Goal: Information Seeking & Learning: Learn about a topic

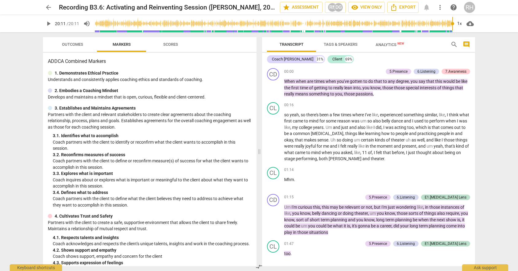
scroll to position [2123, 0]
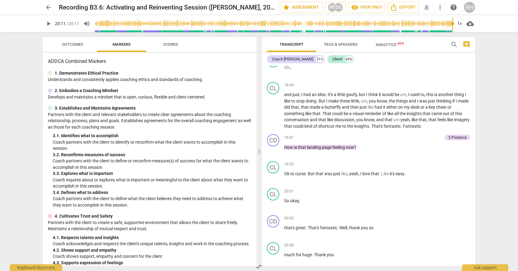
click at [44, 7] on span "arrow_back" at bounding box center [48, 7] width 11 height 7
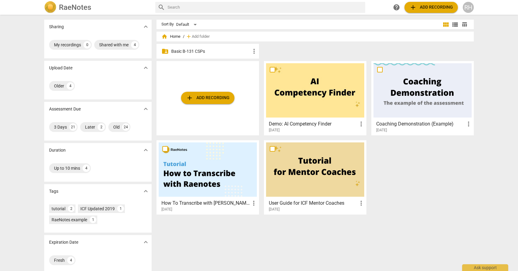
click at [203, 49] on p "Basic B-131 CSPs" at bounding box center [210, 51] width 79 height 6
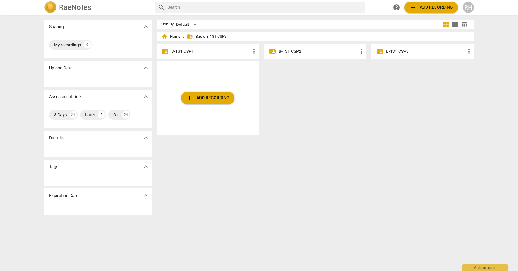
click at [298, 53] on p "B-131 CSP2" at bounding box center [318, 51] width 79 height 6
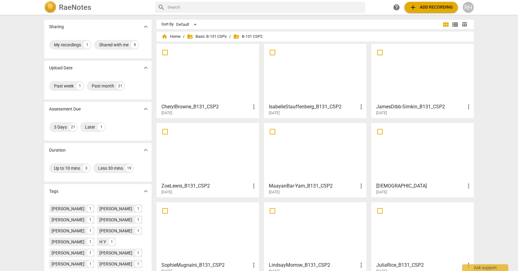
click at [229, 50] on div at bounding box center [208, 73] width 98 height 54
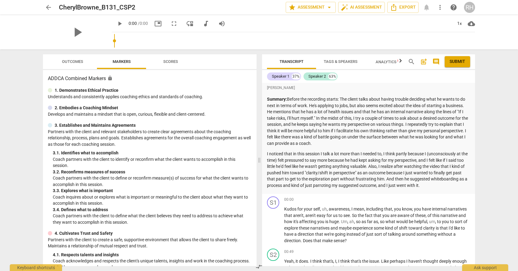
click at [340, 59] on span "Tags & Speakers" at bounding box center [341, 62] width 49 height 8
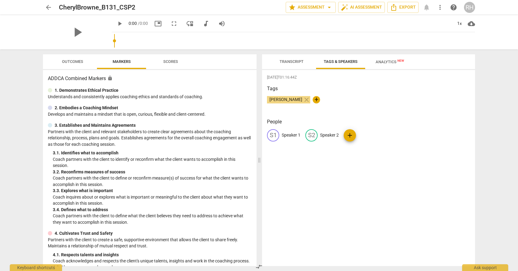
click at [384, 59] on span "Analytics New" at bounding box center [389, 61] width 43 height 9
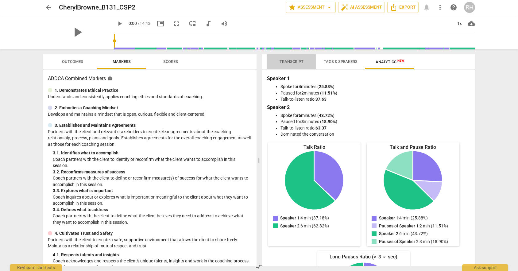
click at [292, 61] on span "Transcript" at bounding box center [292, 61] width 24 height 5
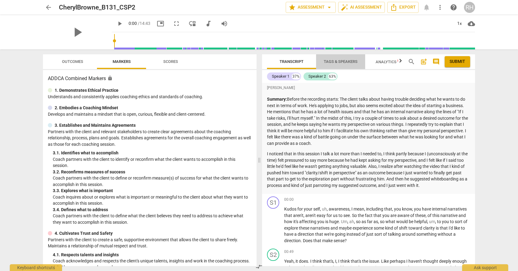
click at [331, 60] on span "Tags & Speakers" at bounding box center [341, 61] width 34 height 5
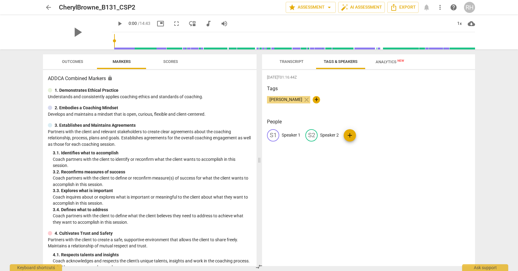
click at [297, 60] on span "Transcript" at bounding box center [292, 61] width 24 height 5
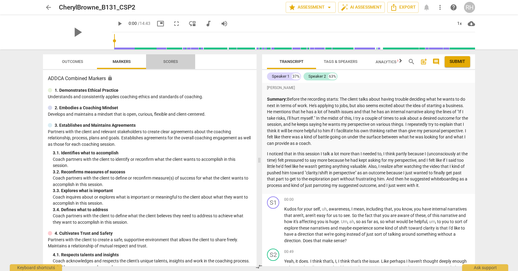
click at [169, 54] on button "Scores" at bounding box center [170, 61] width 49 height 15
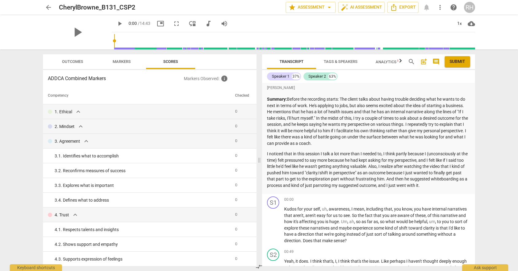
click at [67, 61] on span "Outcomes" at bounding box center [72, 61] width 21 height 5
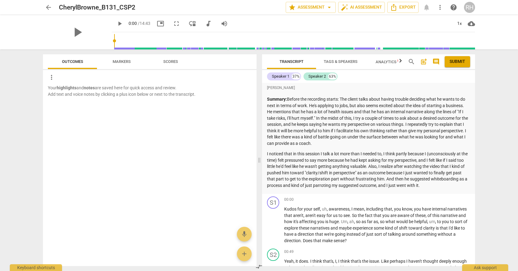
click at [47, 10] on span "arrow_back" at bounding box center [48, 7] width 7 height 7
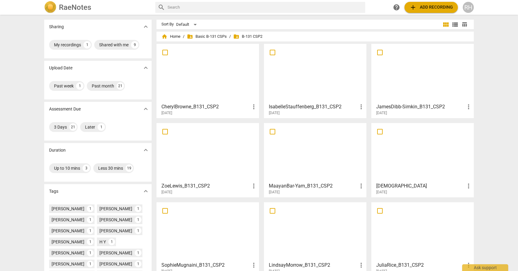
click at [302, 90] on div at bounding box center [315, 73] width 98 height 54
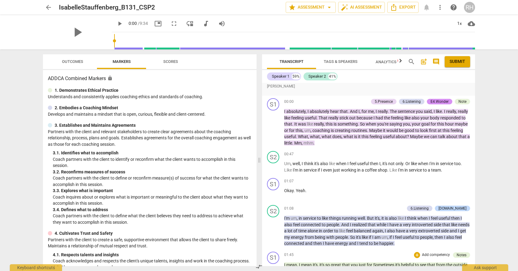
scroll to position [43, 0]
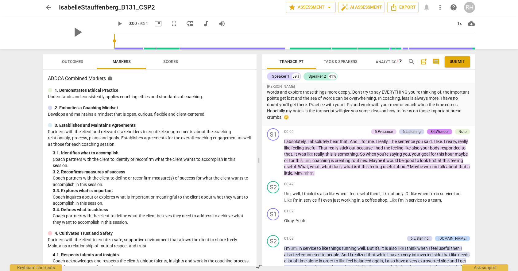
click at [339, 62] on span "Tags & Speakers" at bounding box center [341, 61] width 34 height 5
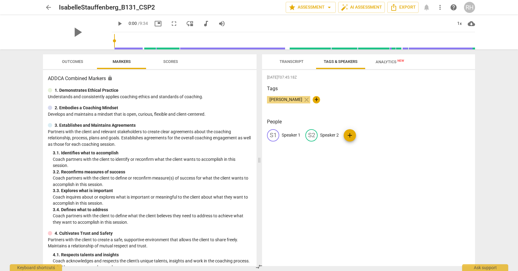
click at [292, 100] on span "[PERSON_NAME]" at bounding box center [286, 99] width 38 height 5
click at [290, 58] on span "Transcript" at bounding box center [291, 62] width 39 height 8
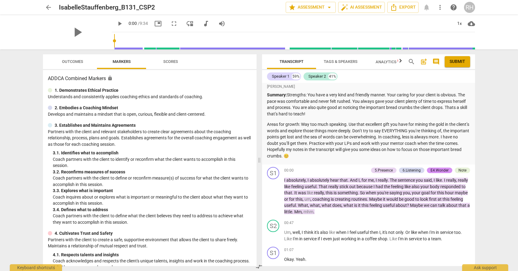
scroll to position [11, 0]
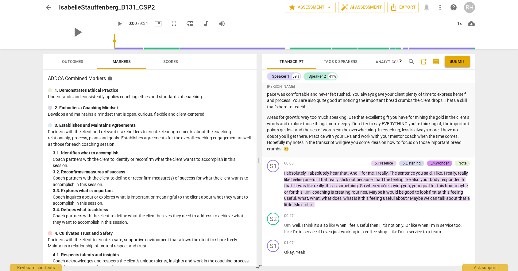
click at [46, 8] on span "arrow_back" at bounding box center [48, 7] width 7 height 7
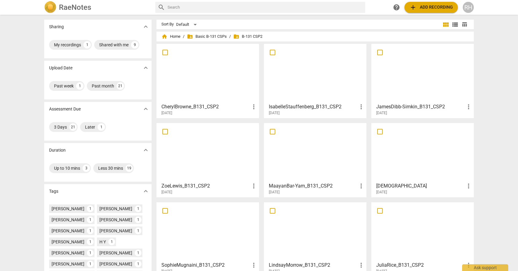
click at [438, 81] on div at bounding box center [423, 73] width 98 height 54
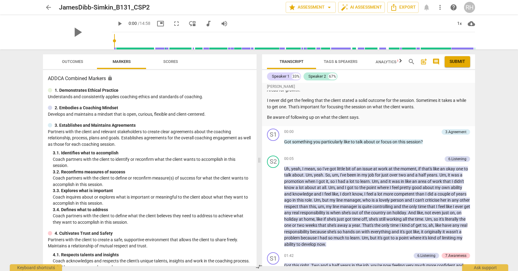
scroll to position [88, 0]
click at [48, 7] on span "arrow_back" at bounding box center [48, 7] width 7 height 7
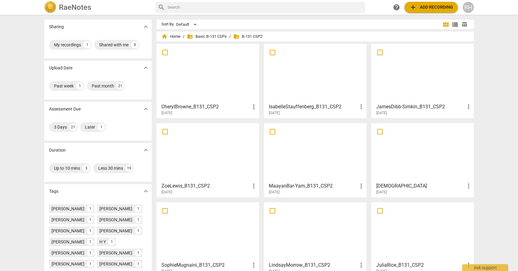
click at [207, 160] on div at bounding box center [208, 152] width 98 height 54
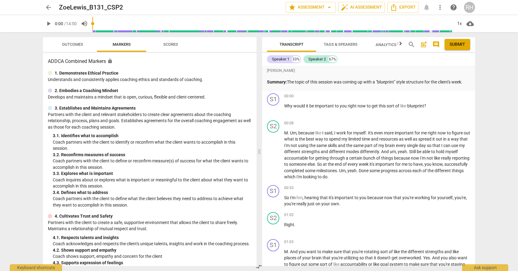
click at [343, 42] on span "Tags & Speakers" at bounding box center [341, 45] width 49 height 8
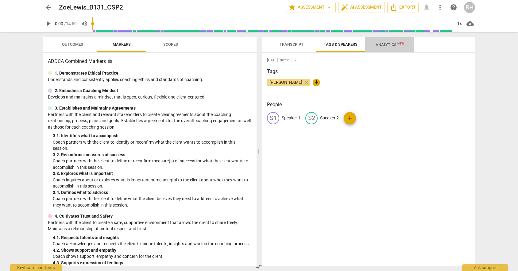
click at [370, 42] on span "Analytics New" at bounding box center [389, 44] width 43 height 9
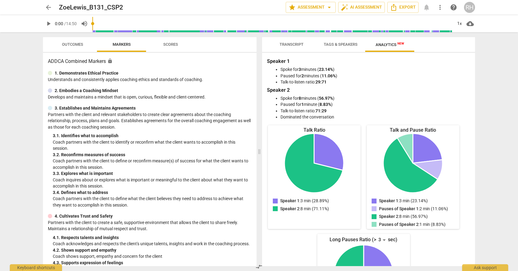
click at [336, 43] on span "Tags & Speakers" at bounding box center [341, 44] width 34 height 5
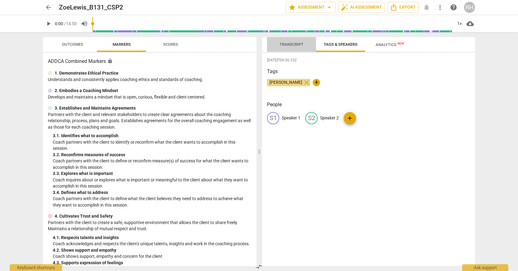
click at [298, 43] on span "Transcript" at bounding box center [292, 44] width 24 height 5
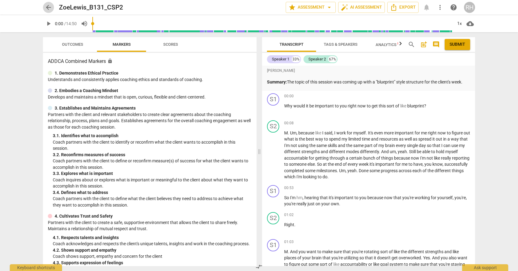
click at [45, 5] on span "arrow_back" at bounding box center [48, 7] width 7 height 7
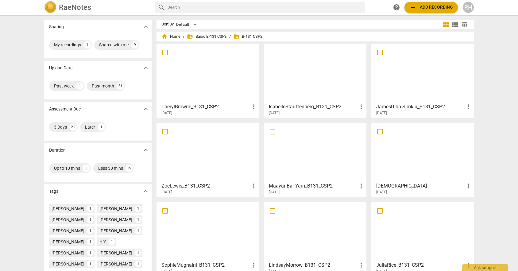
click at [339, 164] on div at bounding box center [315, 152] width 98 height 54
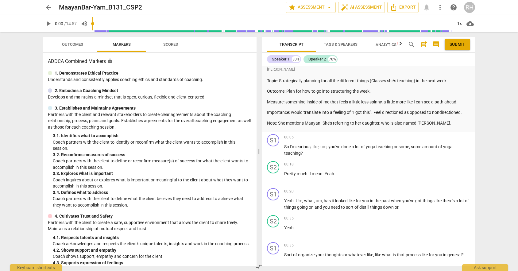
scroll to position [14, 0]
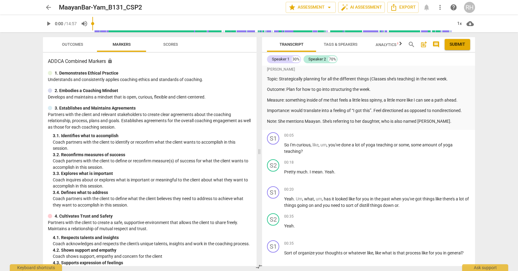
click at [48, 6] on span "arrow_back" at bounding box center [48, 7] width 7 height 7
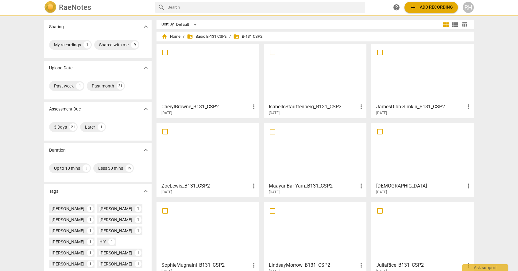
click at [414, 165] on div at bounding box center [423, 152] width 98 height 54
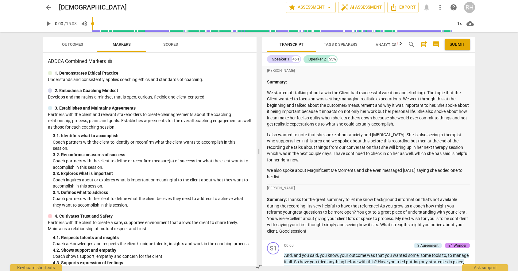
click at [47, 7] on span "arrow_back" at bounding box center [48, 7] width 7 height 7
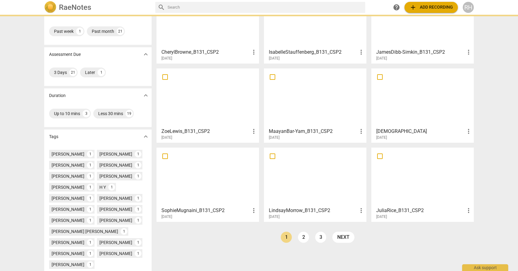
scroll to position [60, 0]
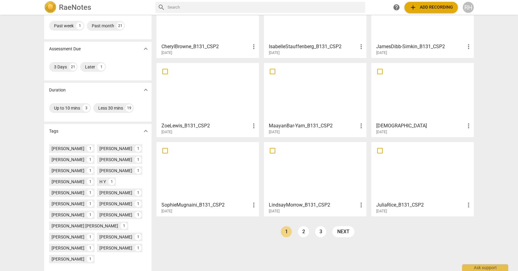
click at [228, 198] on div at bounding box center [208, 171] width 98 height 54
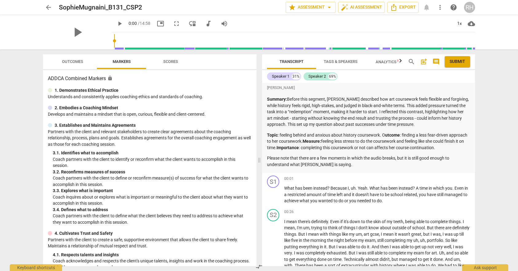
click at [50, 7] on span "arrow_back" at bounding box center [48, 7] width 7 height 7
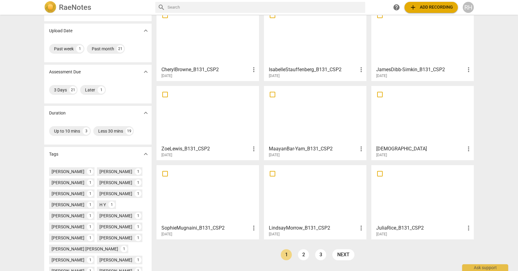
scroll to position [52, 0]
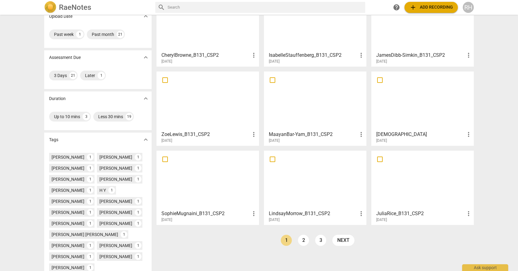
click at [326, 198] on div at bounding box center [315, 180] width 98 height 54
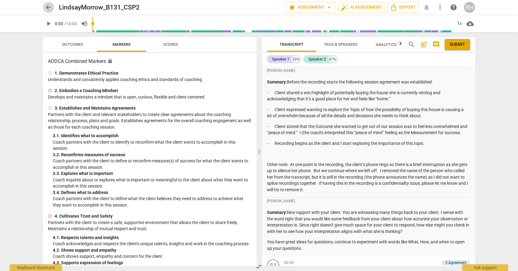
click at [51, 10] on span "arrow_back" at bounding box center [48, 7] width 7 height 7
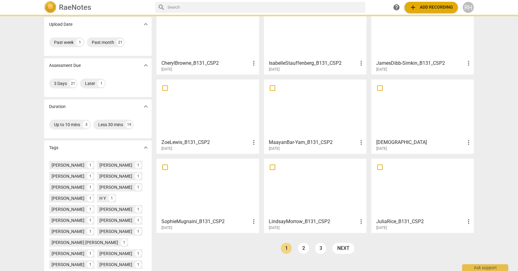
scroll to position [58, 0]
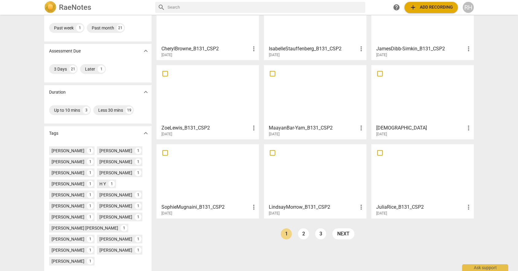
click at [415, 162] on div at bounding box center [423, 173] width 98 height 54
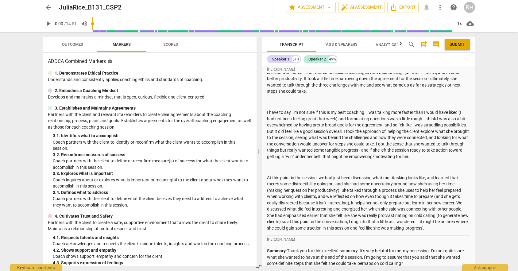
scroll to position [25, 0]
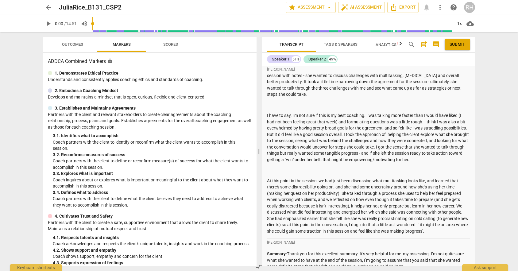
click at [168, 42] on span "Scores" at bounding box center [170, 44] width 15 height 5
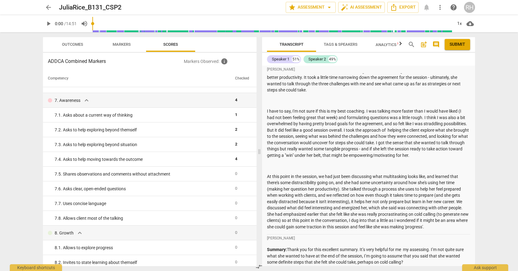
scroll to position [0, 0]
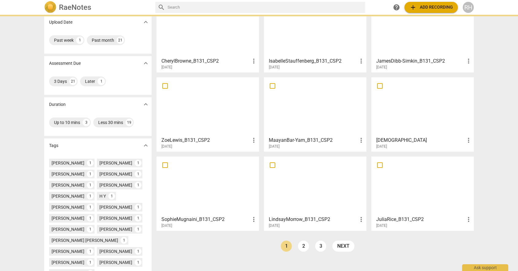
scroll to position [47, 0]
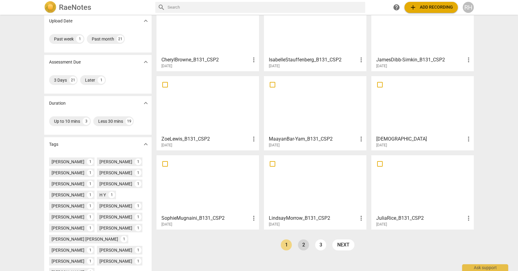
click at [305, 247] on link "2" at bounding box center [303, 244] width 11 height 11
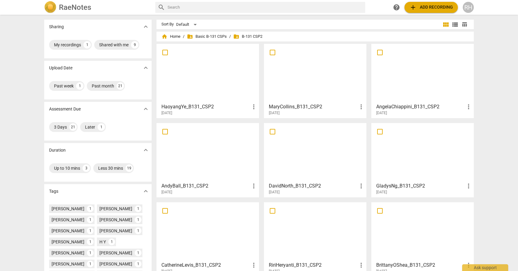
click at [225, 79] on div at bounding box center [208, 73] width 98 height 54
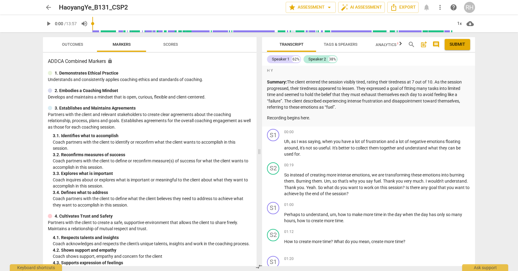
click at [51, 6] on span "arrow_back" at bounding box center [48, 7] width 7 height 7
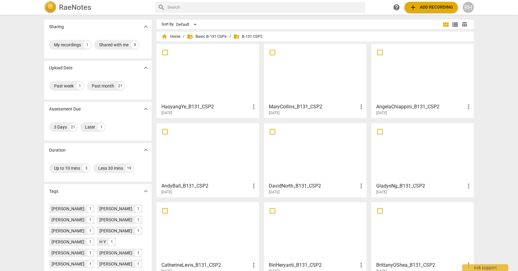
click at [299, 109] on h3 "MaryCollins_B131_CSP2" at bounding box center [313, 106] width 89 height 7
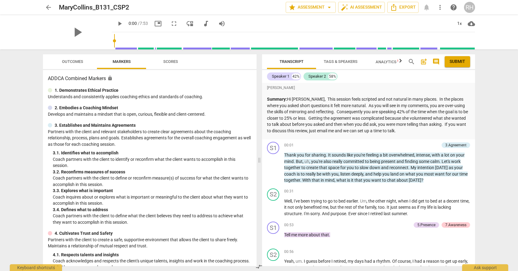
click at [318, 107] on p "Summary: Hi [PERSON_NAME], This session feels scripted and not natural in many …" at bounding box center [368, 115] width 203 height 38
click at [45, 5] on span "arrow_back" at bounding box center [48, 7] width 7 height 7
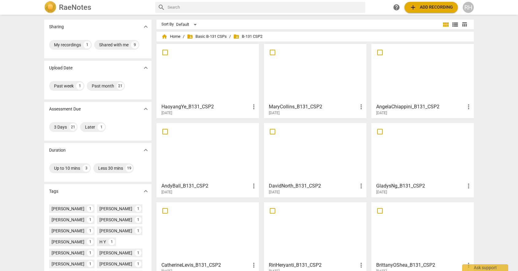
click at [411, 87] on div at bounding box center [423, 73] width 98 height 54
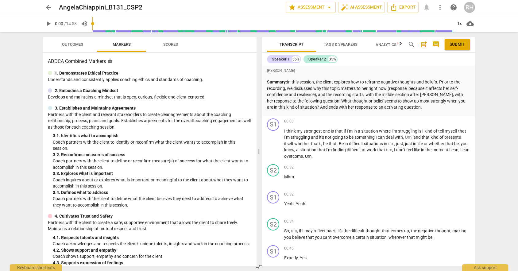
click at [48, 5] on span "arrow_back" at bounding box center [48, 7] width 7 height 7
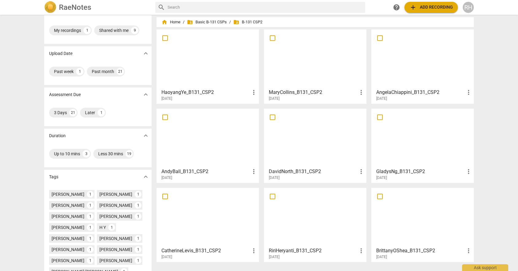
scroll to position [16, 0]
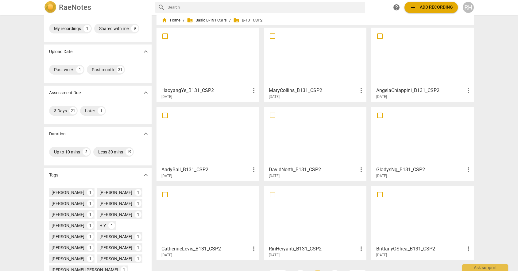
click at [202, 153] on div at bounding box center [208, 136] width 98 height 54
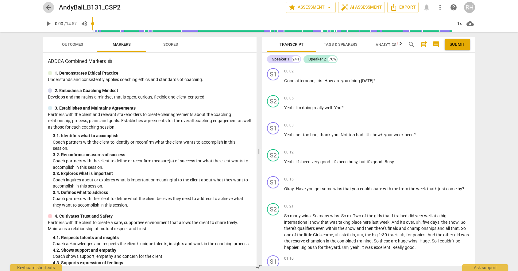
click at [49, 4] on span "arrow_back" at bounding box center [48, 7] width 7 height 7
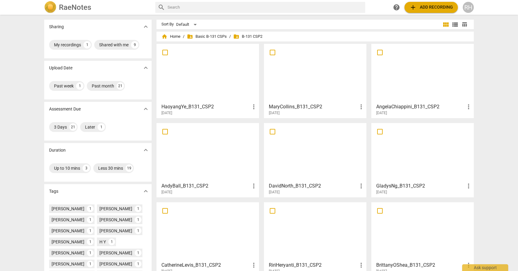
click at [298, 177] on div at bounding box center [315, 152] width 98 height 54
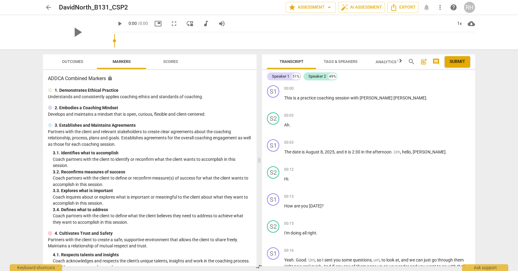
click at [298, 60] on span "Transcript" at bounding box center [292, 61] width 24 height 5
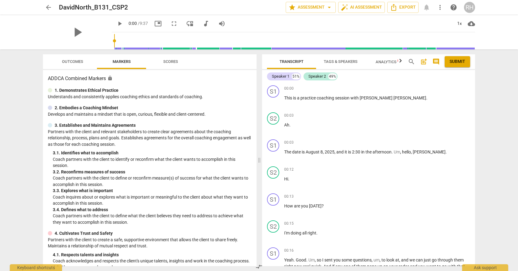
click at [345, 62] on span "Tags & Speakers" at bounding box center [341, 61] width 34 height 5
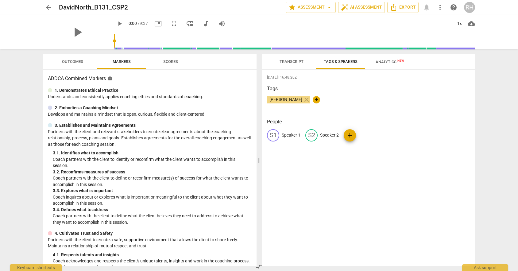
click at [376, 63] on span "Analytics New" at bounding box center [390, 62] width 29 height 5
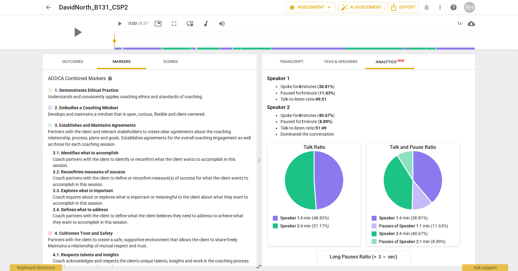
click at [286, 60] on span "Transcript" at bounding box center [292, 61] width 24 height 5
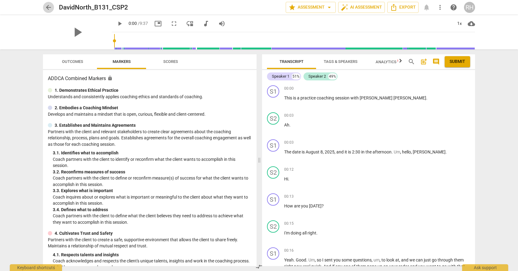
click at [49, 6] on span "arrow_back" at bounding box center [48, 7] width 7 height 7
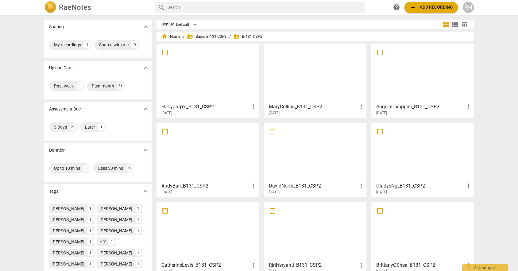
click at [397, 169] on div at bounding box center [423, 152] width 98 height 54
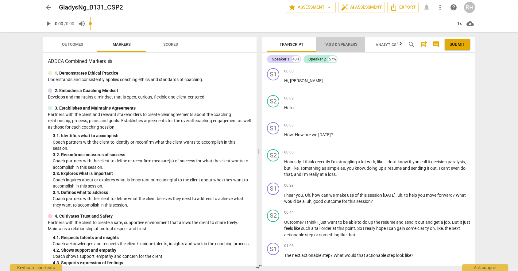
click at [341, 43] on span "Tags & Speakers" at bounding box center [341, 44] width 34 height 5
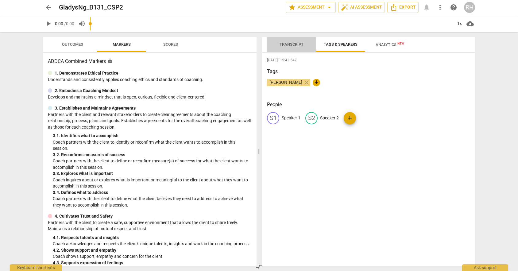
click at [296, 41] on span "Transcript" at bounding box center [291, 45] width 39 height 8
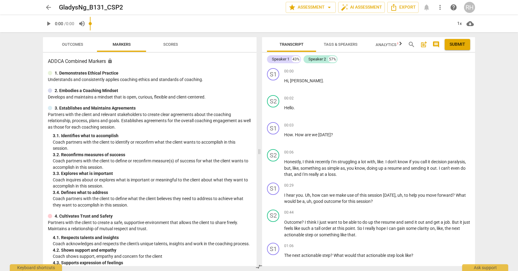
click at [50, 7] on span "arrow_back" at bounding box center [48, 7] width 7 height 7
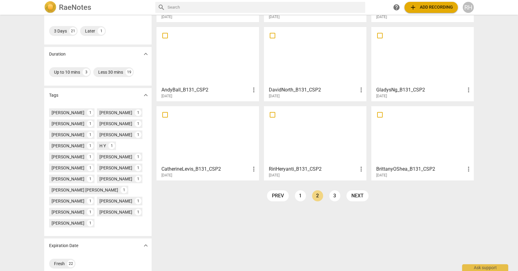
scroll to position [105, 0]
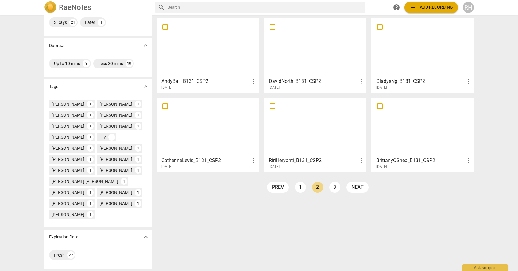
click at [243, 157] on h3 "CatherineLevis_B131_CSP2" at bounding box center [206, 160] width 89 height 7
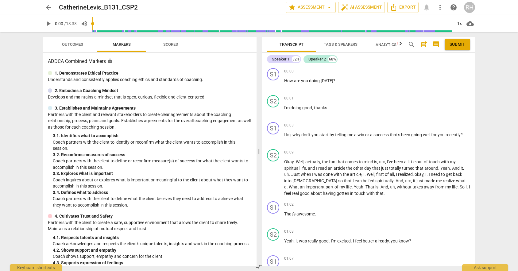
click at [333, 43] on span "Tags & Speakers" at bounding box center [341, 44] width 34 height 5
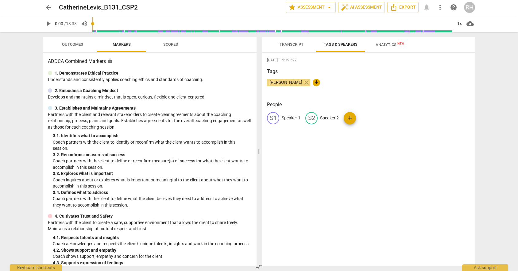
click at [292, 41] on span "Transcript" at bounding box center [291, 45] width 39 height 8
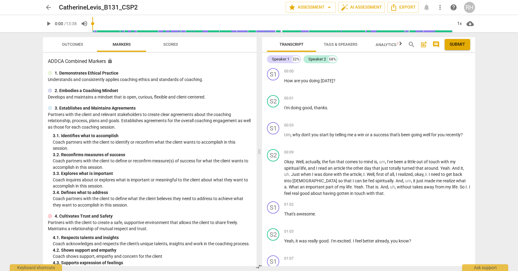
click at [388, 45] on span "Analytics New" at bounding box center [390, 44] width 29 height 5
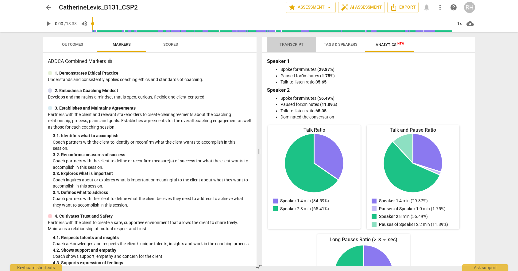
click at [281, 46] on span "Transcript" at bounding box center [292, 44] width 24 height 5
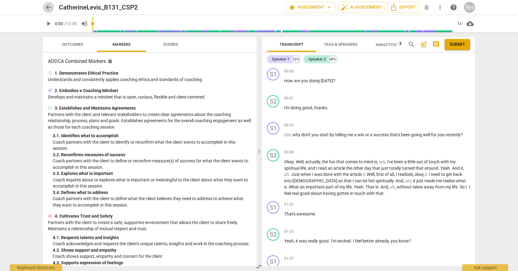
click at [46, 8] on span "arrow_back" at bounding box center [48, 7] width 7 height 7
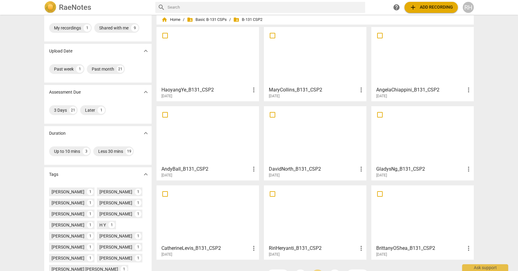
scroll to position [18, 0]
click at [306, 221] on div at bounding box center [315, 214] width 98 height 54
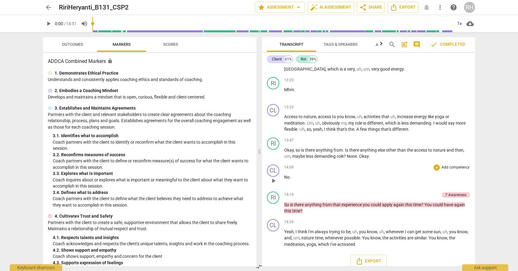
scroll to position [1199, 0]
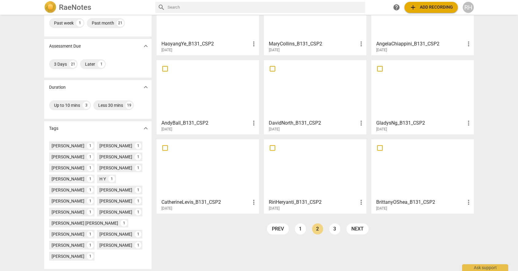
scroll to position [69, 0]
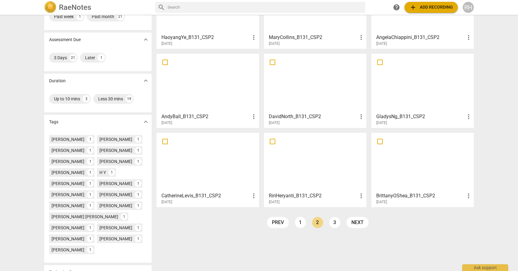
click at [398, 176] on div at bounding box center [423, 162] width 98 height 54
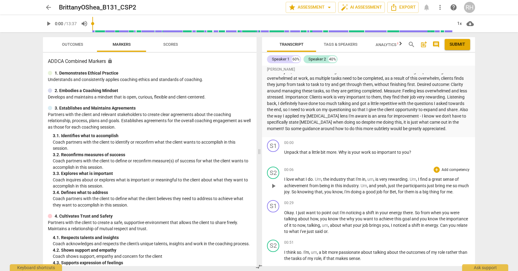
scroll to position [11, 0]
click at [50, 5] on span "arrow_back" at bounding box center [48, 7] width 7 height 7
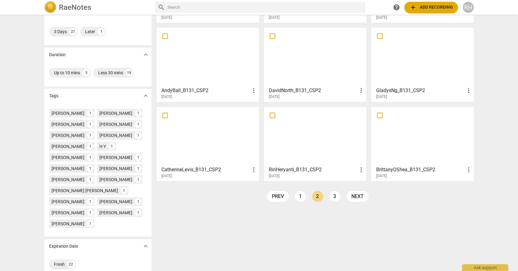
scroll to position [105, 0]
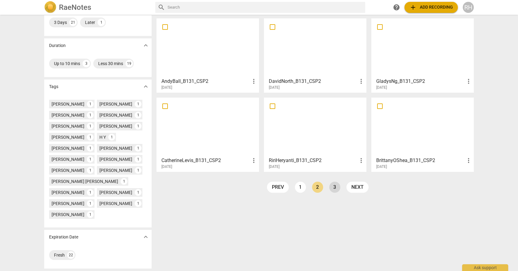
click at [334, 187] on link "3" at bounding box center [334, 187] width 11 height 11
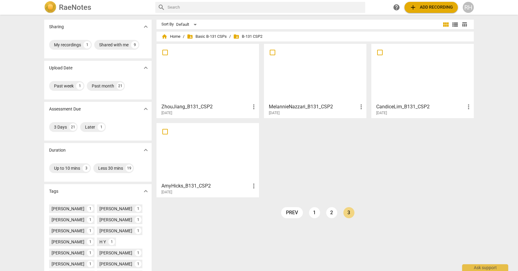
click at [237, 80] on div at bounding box center [208, 73] width 98 height 54
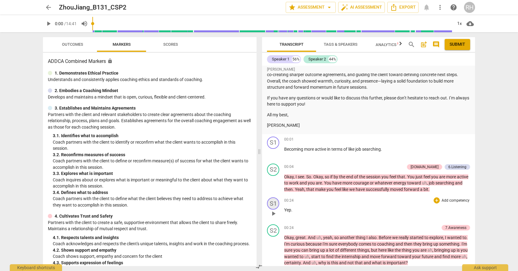
scroll to position [227, 0]
